Goal: Check status: Check status

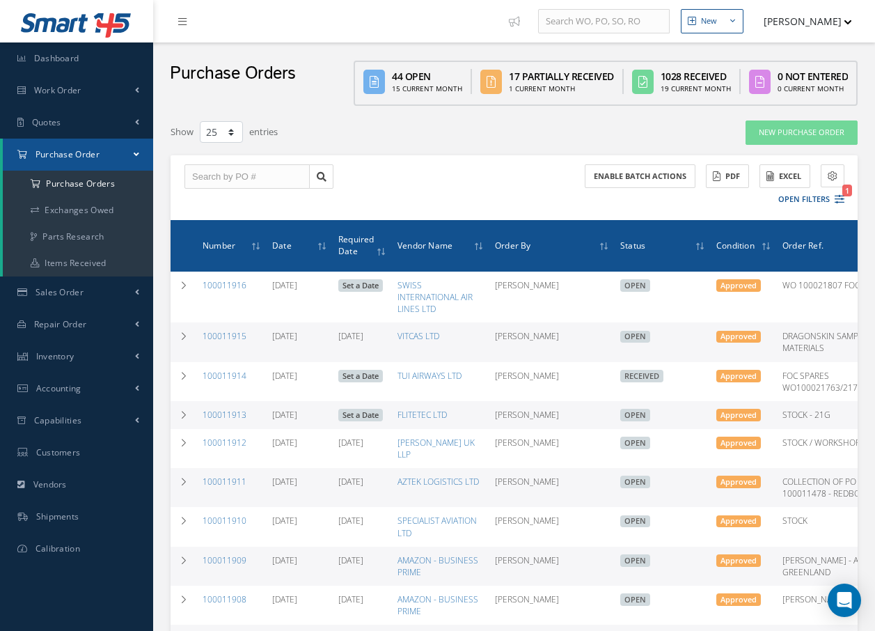
select select "25"
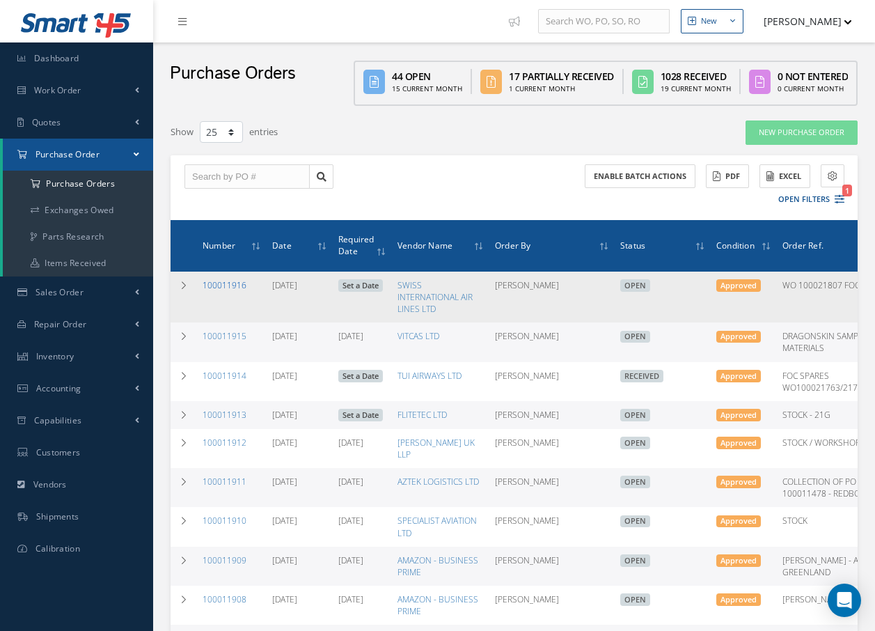
click at [214, 286] on link "100011916" at bounding box center [225, 285] width 44 height 12
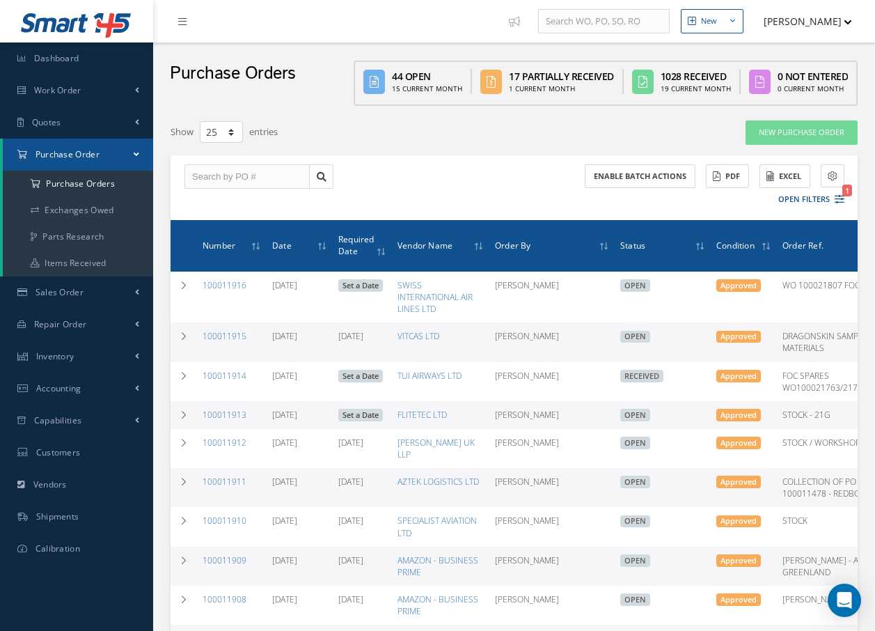
select select "25"
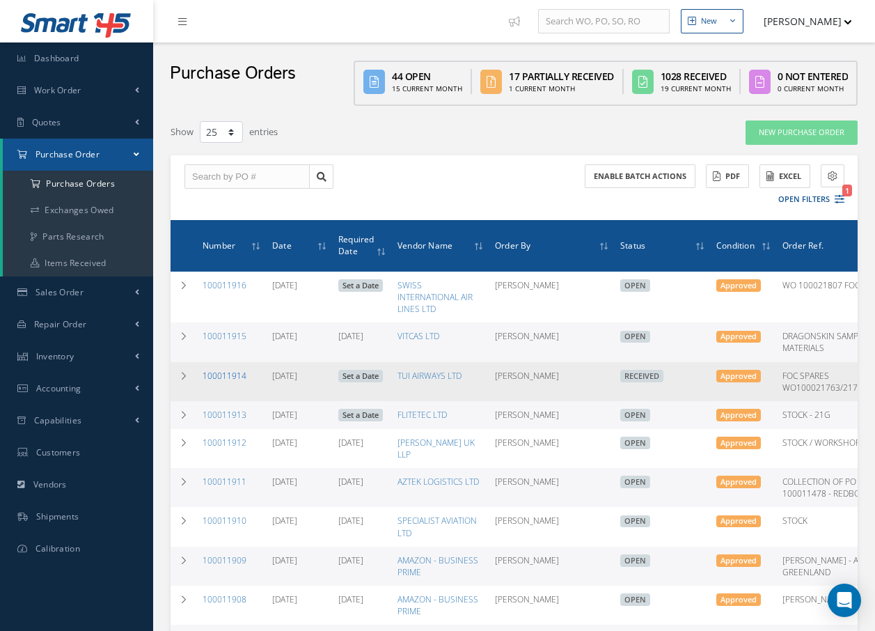
click at [213, 377] on link "100011914" at bounding box center [225, 376] width 44 height 12
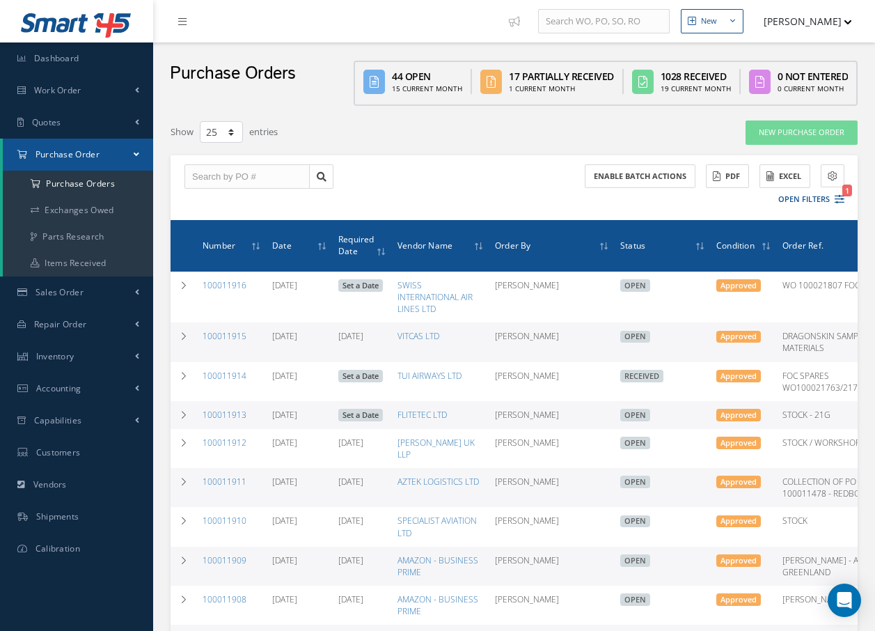
select select "25"
